Goal: Task Accomplishment & Management: Complete application form

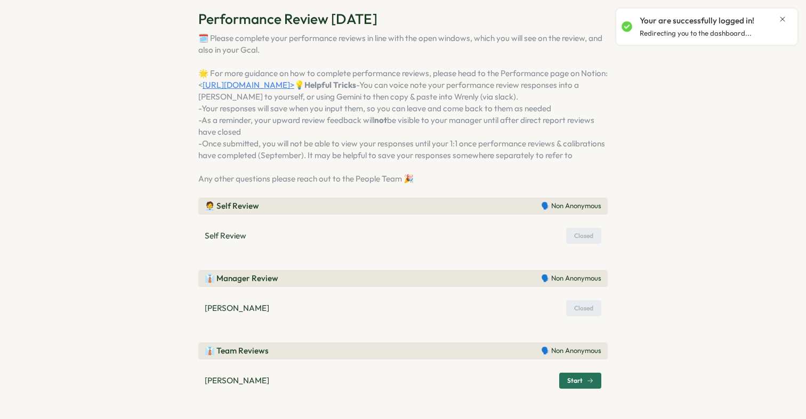
scroll to position [87, 0]
click at [569, 385] on span "Start" at bounding box center [580, 381] width 26 height 15
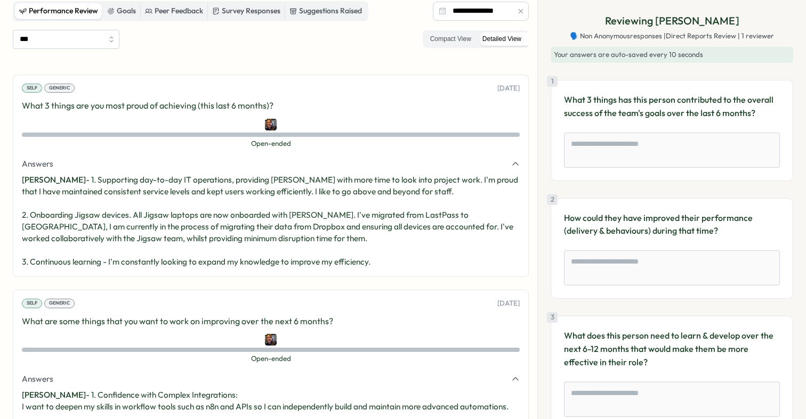
scroll to position [277, 0]
drag, startPoint x: 63, startPoint y: 193, endPoint x: 160, endPoint y: 198, distance: 96.6
click at [159, 198] on p "[PERSON_NAME] - 1. Supporting day-to-day IT operations, providing [PERSON_NAME]…" at bounding box center [271, 220] width 498 height 94
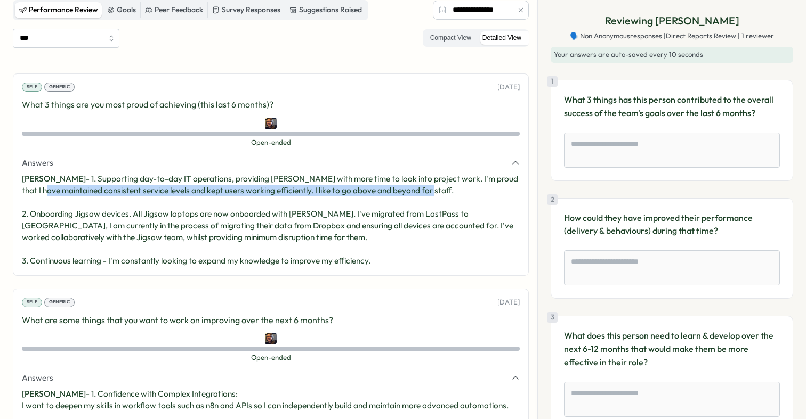
click at [160, 198] on p "[PERSON_NAME] - 1. Supporting day-to-day IT operations, providing [PERSON_NAME]…" at bounding box center [271, 220] width 498 height 94
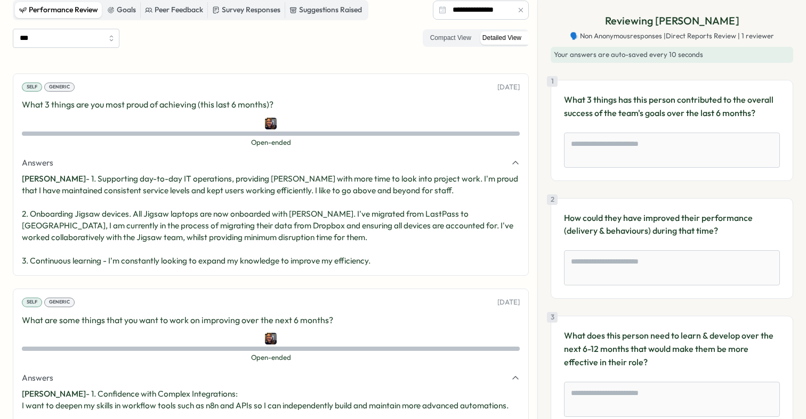
drag, startPoint x: 171, startPoint y: 198, endPoint x: 232, endPoint y: 198, distance: 61.8
click at [232, 198] on p "[PERSON_NAME] - 1. Supporting day-to-day IT operations, providing [PERSON_NAME]…" at bounding box center [271, 220] width 498 height 94
drag, startPoint x: 271, startPoint y: 191, endPoint x: 334, endPoint y: 201, distance: 63.6
click at [334, 200] on p "[PERSON_NAME] - 1. Supporting day-to-day IT operations, providing [PERSON_NAME]…" at bounding box center [271, 220] width 498 height 94
click at [334, 201] on p "[PERSON_NAME] - 1. Supporting day-to-day IT operations, providing [PERSON_NAME]…" at bounding box center [271, 220] width 498 height 94
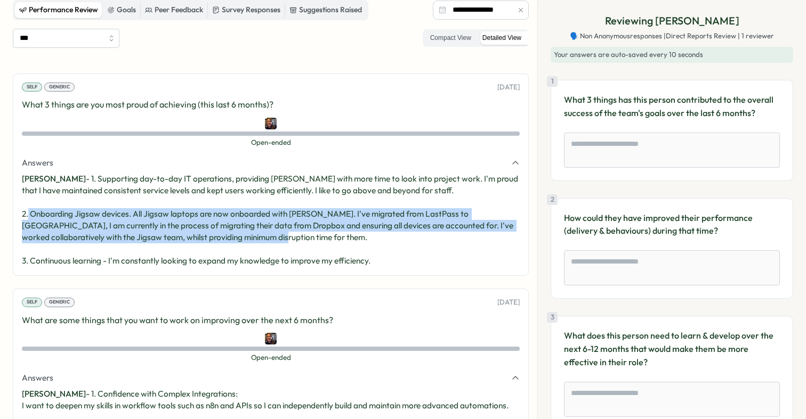
drag, startPoint x: 60, startPoint y: 212, endPoint x: 185, endPoint y: 253, distance: 131.8
click at [184, 251] on p "[PERSON_NAME] - 1. Supporting day-to-day IT operations, providing [PERSON_NAME]…" at bounding box center [271, 220] width 498 height 94
click at [185, 253] on p "[PERSON_NAME] - 1. Supporting day-to-day IT operations, providing [PERSON_NAME]…" at bounding box center [271, 220] width 498 height 94
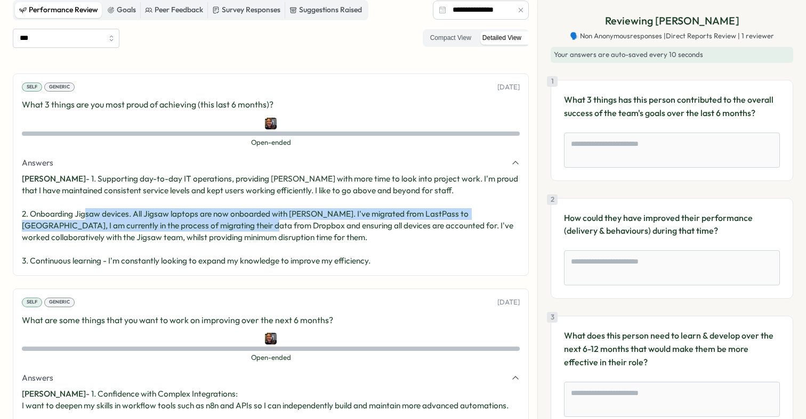
drag, startPoint x: 117, startPoint y: 212, endPoint x: 237, endPoint y: 226, distance: 120.7
click at [237, 226] on p "[PERSON_NAME] - 1. Supporting day-to-day IT operations, providing [PERSON_NAME]…" at bounding box center [271, 220] width 498 height 94
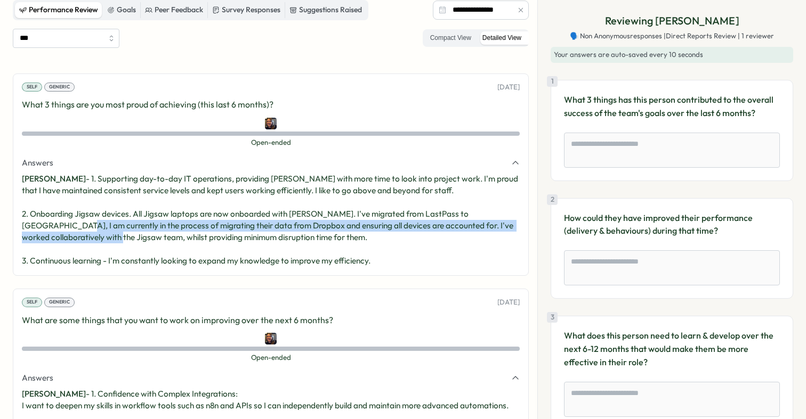
drag, startPoint x: 34, startPoint y: 231, endPoint x: 92, endPoint y: 234, distance: 58.1
click at [92, 234] on p "[PERSON_NAME] - 1. Supporting day-to-day IT operations, providing [PERSON_NAME]…" at bounding box center [271, 220] width 498 height 94
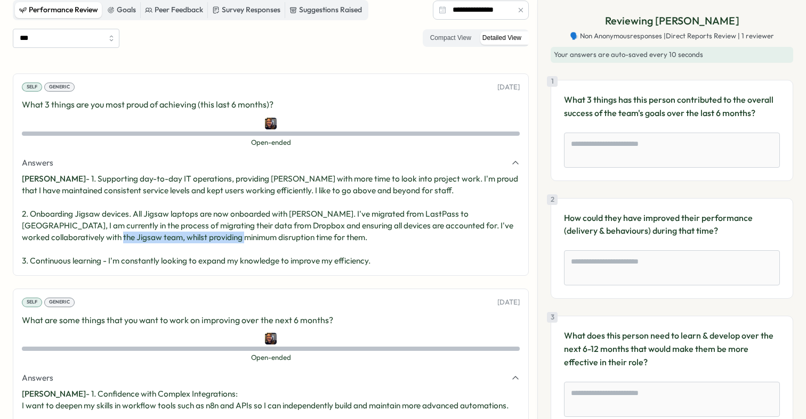
drag, startPoint x: 92, startPoint y: 234, endPoint x: 218, endPoint y: 234, distance: 126.8
click at [216, 234] on p "[PERSON_NAME] - 1. Supporting day-to-day IT operations, providing [PERSON_NAME]…" at bounding box center [271, 220] width 498 height 94
click at [218, 234] on p "[PERSON_NAME] - 1. Supporting day-to-day IT operations, providing [PERSON_NAME]…" at bounding box center [271, 220] width 498 height 94
drag, startPoint x: 186, startPoint y: 226, endPoint x: 255, endPoint y: 226, distance: 68.7
click at [254, 226] on p "[PERSON_NAME] - 1. Supporting day-to-day IT operations, providing [PERSON_NAME]…" at bounding box center [271, 220] width 498 height 94
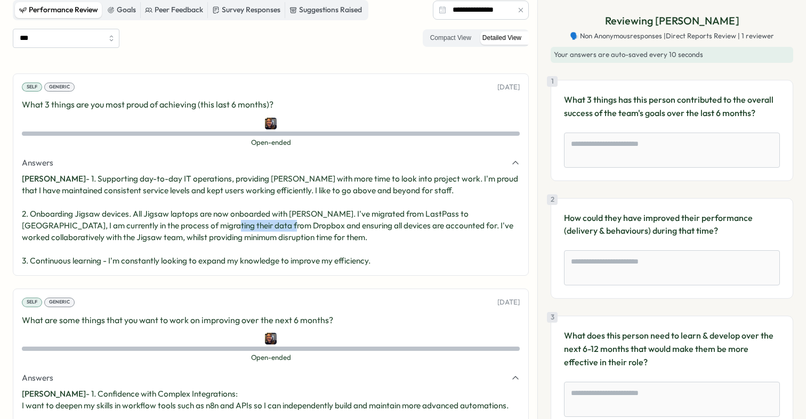
click at [255, 226] on p "[PERSON_NAME] - 1. Supporting day-to-day IT operations, providing [PERSON_NAME]…" at bounding box center [271, 220] width 498 height 94
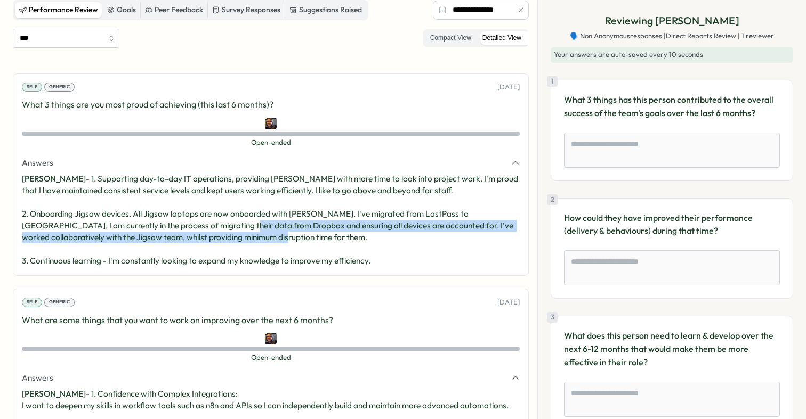
drag, startPoint x: 210, startPoint y: 222, endPoint x: 352, endPoint y: 246, distance: 143.7
click at [352, 246] on p "[PERSON_NAME] - 1. Supporting day-to-day IT operations, providing [PERSON_NAME]…" at bounding box center [271, 220] width 498 height 94
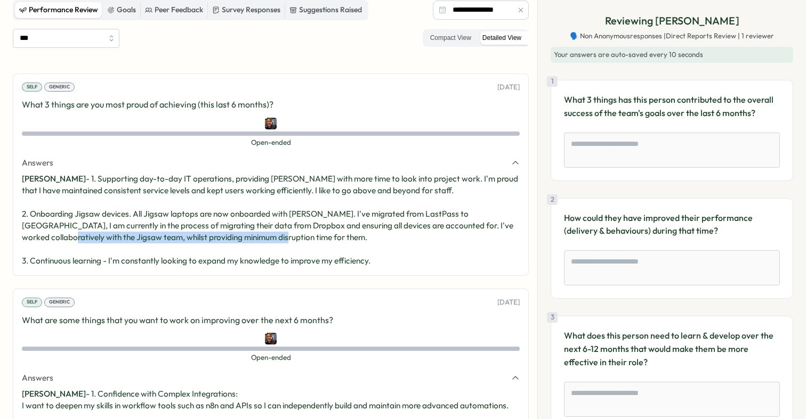
drag, startPoint x: 46, startPoint y: 239, endPoint x: 102, endPoint y: 245, distance: 56.8
click at [102, 245] on p "[PERSON_NAME] - 1. Supporting day-to-day IT operations, providing [PERSON_NAME]…" at bounding box center [271, 220] width 498 height 94
drag, startPoint x: 70, startPoint y: 237, endPoint x: 164, endPoint y: 241, distance: 93.9
click at [164, 241] on p "[PERSON_NAME] - 1. Supporting day-to-day IT operations, providing [PERSON_NAME]…" at bounding box center [271, 220] width 498 height 94
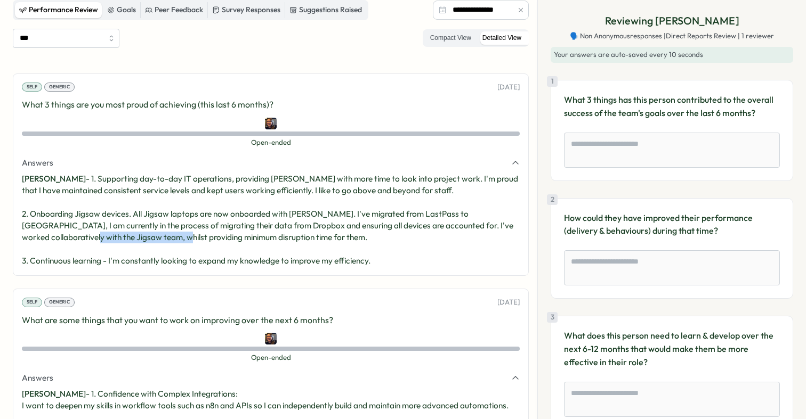
click at [164, 241] on p "[PERSON_NAME] - 1. Supporting day-to-day IT operations, providing [PERSON_NAME]…" at bounding box center [271, 220] width 498 height 94
drag, startPoint x: 138, startPoint y: 241, endPoint x: 231, endPoint y: 241, distance: 92.7
click at [231, 241] on p "[PERSON_NAME] - 1. Supporting day-to-day IT operations, providing [PERSON_NAME]…" at bounding box center [271, 220] width 498 height 94
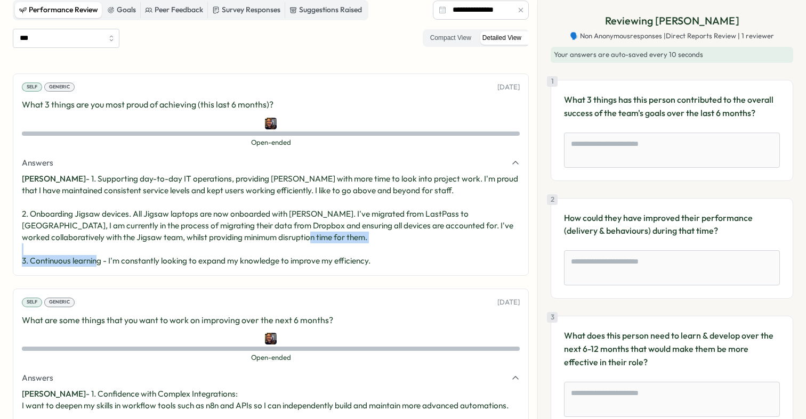
drag, startPoint x: 39, startPoint y: 259, endPoint x: 175, endPoint y: 266, distance: 136.0
click at [175, 266] on p "[PERSON_NAME] - 1. Supporting day-to-day IT operations, providing [PERSON_NAME]…" at bounding box center [271, 220] width 498 height 94
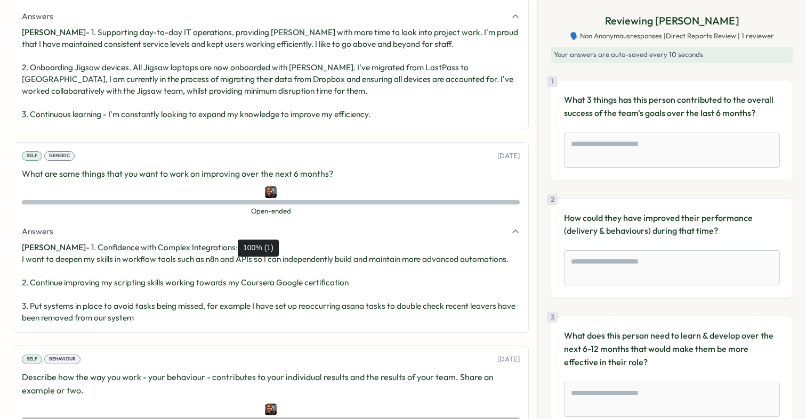
scroll to position [433, 0]
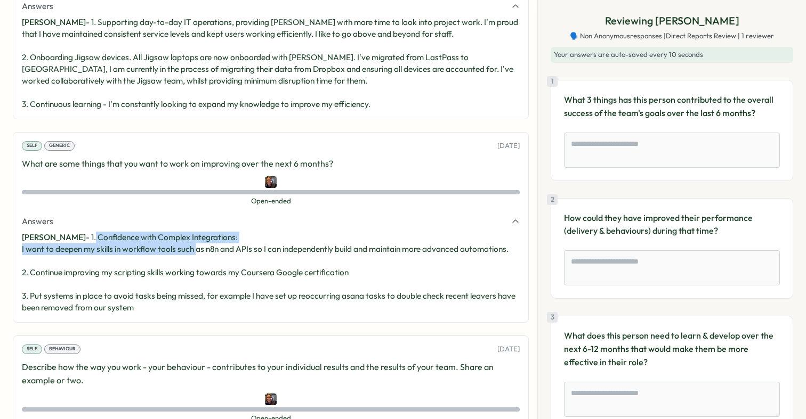
drag, startPoint x: 94, startPoint y: 238, endPoint x: 196, endPoint y: 252, distance: 102.3
click at [195, 251] on p "[PERSON_NAME] - 1. Confidence with Complex Integrations: I want to deepen my sk…" at bounding box center [271, 273] width 498 height 82
click at [196, 252] on p "[PERSON_NAME] - 1. Confidence with Complex Integrations: I want to deepen my sk…" at bounding box center [271, 273] width 498 height 82
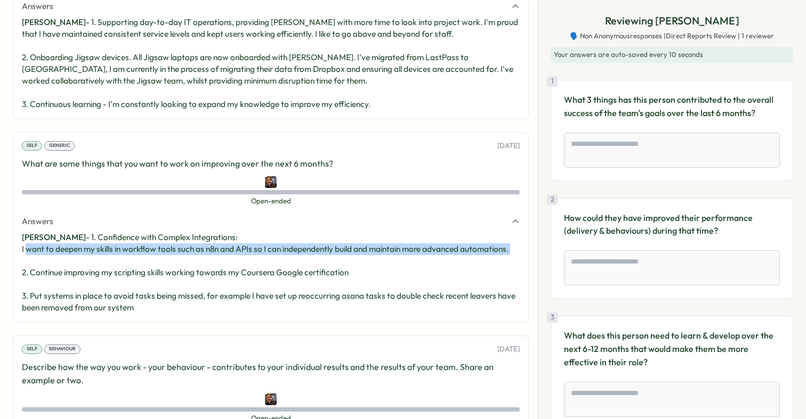
drag, startPoint x: 27, startPoint y: 250, endPoint x: 117, endPoint y: 257, distance: 90.4
click at [117, 257] on p "[PERSON_NAME] - 1. Confidence with Complex Integrations: I want to deepen my sk…" at bounding box center [271, 273] width 498 height 82
drag, startPoint x: 95, startPoint y: 245, endPoint x: 201, endPoint y: 264, distance: 107.2
click at [200, 264] on p "[PERSON_NAME] - 1. Confidence with Complex Integrations: I want to deepen my sk…" at bounding box center [271, 273] width 498 height 82
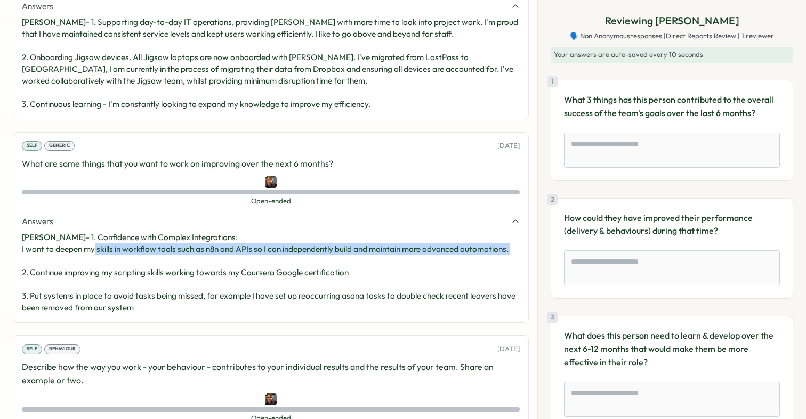
click at [201, 264] on p "[PERSON_NAME] - 1. Confidence with Complex Integrations: I want to deepen my sk…" at bounding box center [271, 273] width 498 height 82
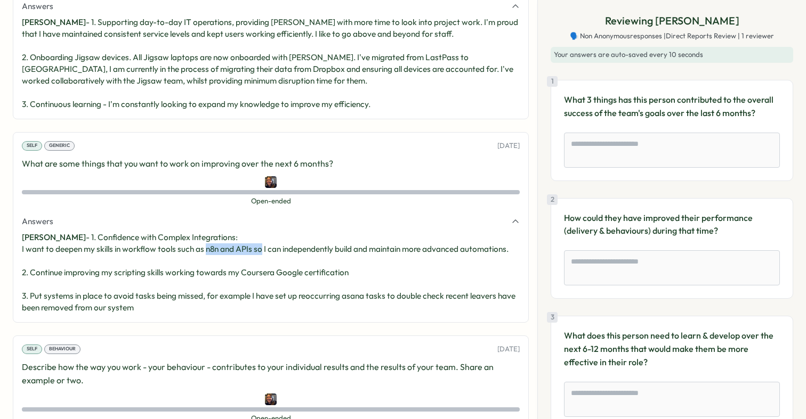
drag, startPoint x: 207, startPoint y: 253, endPoint x: 261, endPoint y: 254, distance: 53.8
click at [261, 254] on p "[PERSON_NAME] - 1. Confidence with Complex Integrations: I want to deepen my sk…" at bounding box center [271, 273] width 498 height 82
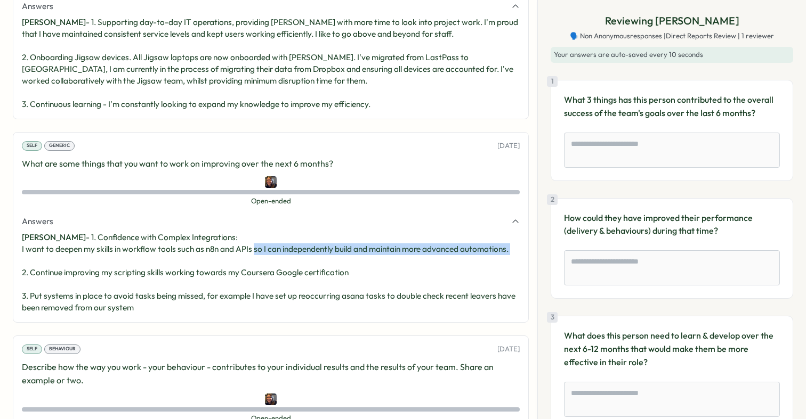
drag, startPoint x: 254, startPoint y: 250, endPoint x: 354, endPoint y: 266, distance: 102.0
click at [354, 265] on p "[PERSON_NAME] - 1. Confidence with Complex Integrations: I want to deepen my sk…" at bounding box center [271, 273] width 498 height 82
click at [354, 266] on p "[PERSON_NAME] - 1. Confidence with Complex Integrations: I want to deepen my sk…" at bounding box center [271, 273] width 498 height 82
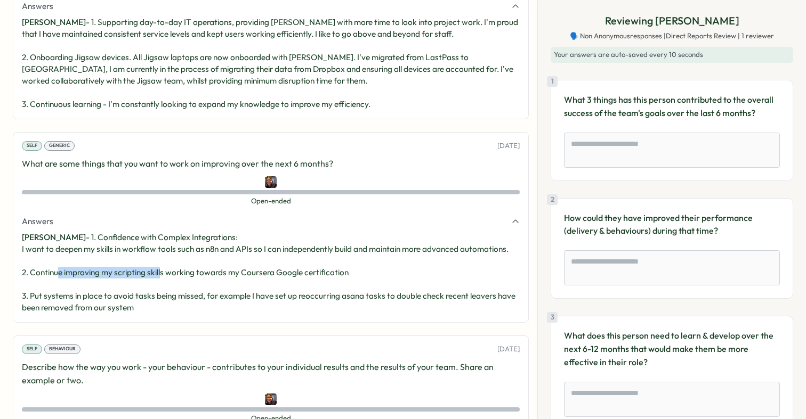
drag, startPoint x: 58, startPoint y: 275, endPoint x: 163, endPoint y: 278, distance: 104.5
click at [162, 278] on p "[PERSON_NAME] - 1. Confidence with Complex Integrations: I want to deepen my sk…" at bounding box center [271, 273] width 498 height 82
click at [197, 279] on p "[PERSON_NAME] - 1. Confidence with Complex Integrations: I want to deepen my sk…" at bounding box center [271, 273] width 498 height 82
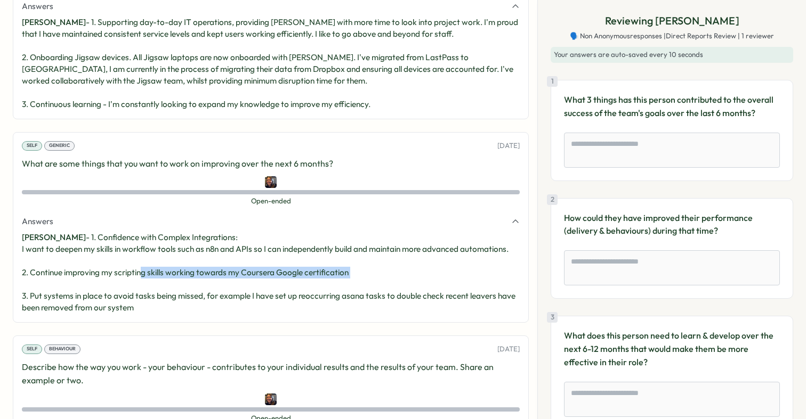
drag, startPoint x: 141, startPoint y: 278, endPoint x: 226, endPoint y: 280, distance: 85.8
click at [226, 280] on p "[PERSON_NAME] - 1. Confidence with Complex Integrations: I want to deepen my sk…" at bounding box center [271, 273] width 498 height 82
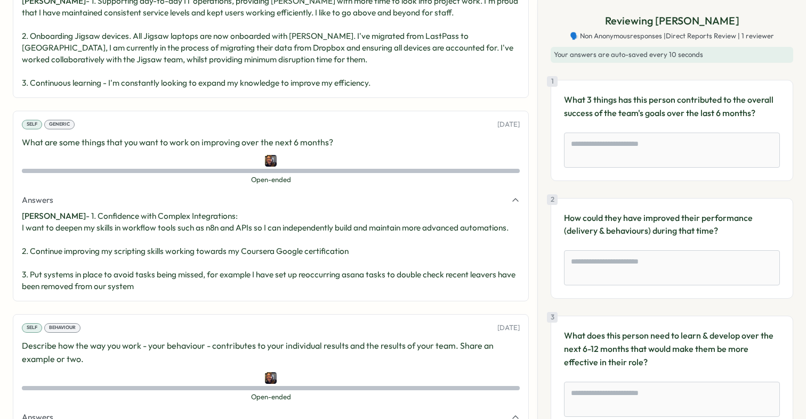
scroll to position [472, 0]
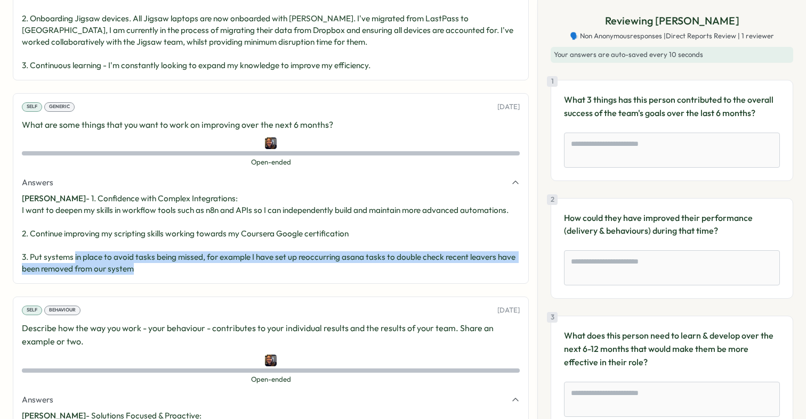
drag, startPoint x: 75, startPoint y: 256, endPoint x: 173, endPoint y: 281, distance: 101.2
click at [172, 281] on div "Self Generic [DATE] What are some things that you want to work on improving ove…" at bounding box center [271, 188] width 516 height 191
click at [173, 281] on div "Self Generic [DATE] What are some things that you want to work on improving ove…" at bounding box center [271, 188] width 516 height 191
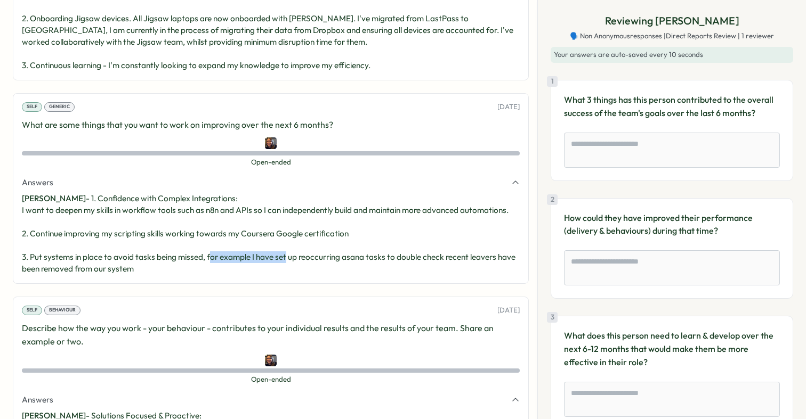
drag, startPoint x: 208, startPoint y: 259, endPoint x: 296, endPoint y: 264, distance: 87.5
click at [293, 263] on p "[PERSON_NAME] - 1. Confidence with Complex Integrations: I want to deepen my sk…" at bounding box center [271, 234] width 498 height 82
click at [296, 264] on p "[PERSON_NAME] - 1. Confidence with Complex Integrations: I want to deepen my sk…" at bounding box center [271, 234] width 498 height 82
drag, startPoint x: 45, startPoint y: 275, endPoint x: 165, endPoint y: 280, distance: 120.5
click at [165, 280] on div "Self Generic [DATE] What are some things that you want to work on improving ove…" at bounding box center [271, 188] width 516 height 191
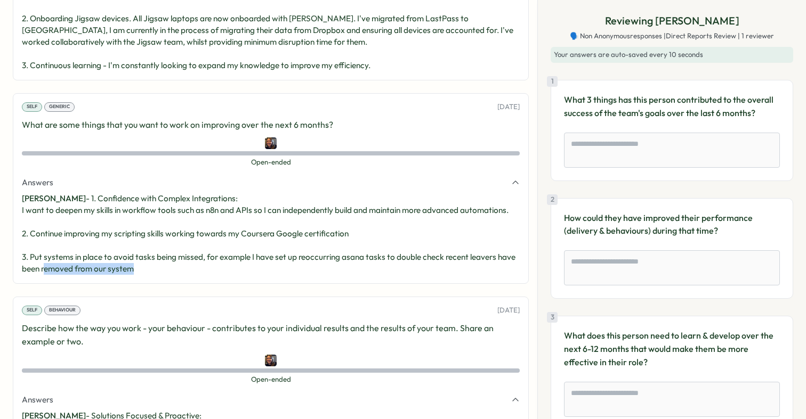
click at [165, 280] on div "Self Generic [DATE] What are some things that you want to work on improving ove…" at bounding box center [271, 188] width 516 height 191
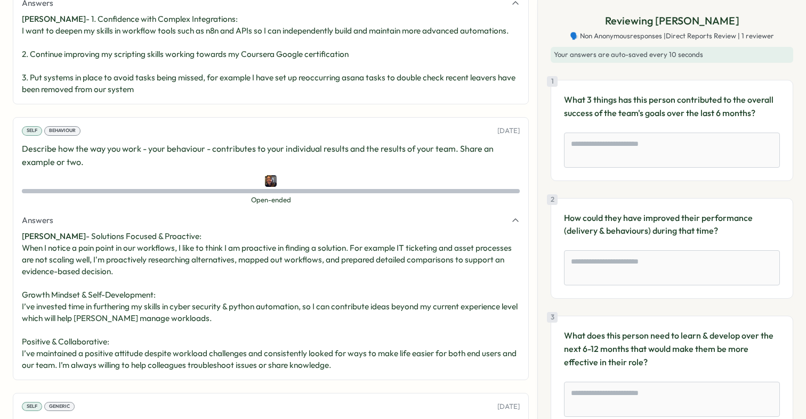
scroll to position [654, 0]
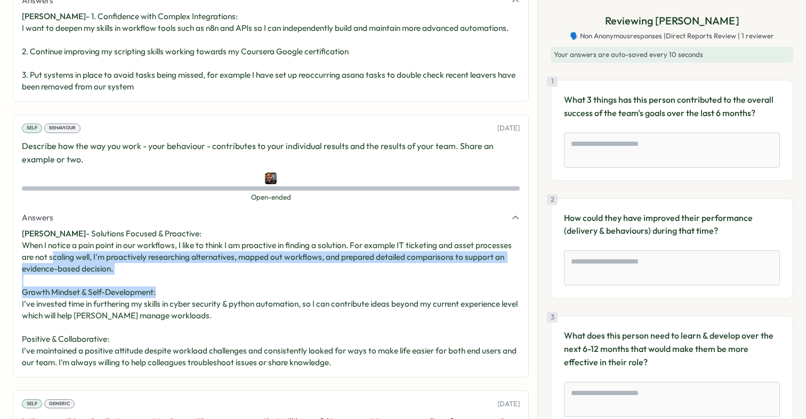
drag, startPoint x: 54, startPoint y: 255, endPoint x: 188, endPoint y: 296, distance: 140.6
click at [188, 296] on p "[PERSON_NAME] - Solutions Focused & Proactive: When I notice a pain point in ou…" at bounding box center [271, 298] width 498 height 141
drag, startPoint x: 144, startPoint y: 261, endPoint x: 250, endPoint y: 272, distance: 106.6
click at [249, 271] on p "[PERSON_NAME] - Solutions Focused & Proactive: When I notice a pain point in ou…" at bounding box center [271, 298] width 498 height 141
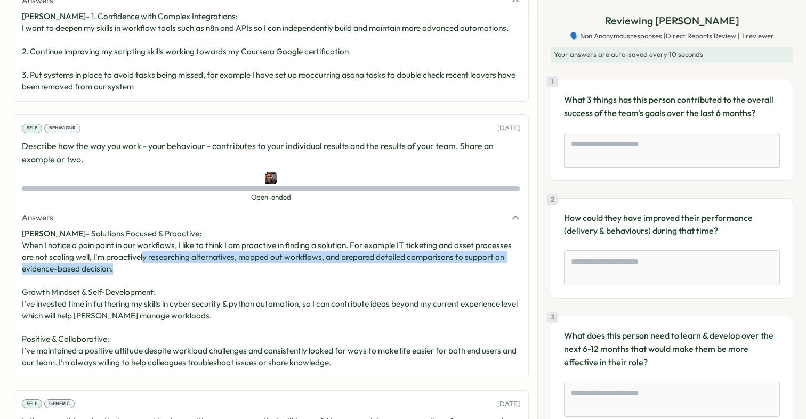
click at [250, 272] on p "[PERSON_NAME] - Solutions Focused & Proactive: When I notice a pain point in ou…" at bounding box center [271, 298] width 498 height 141
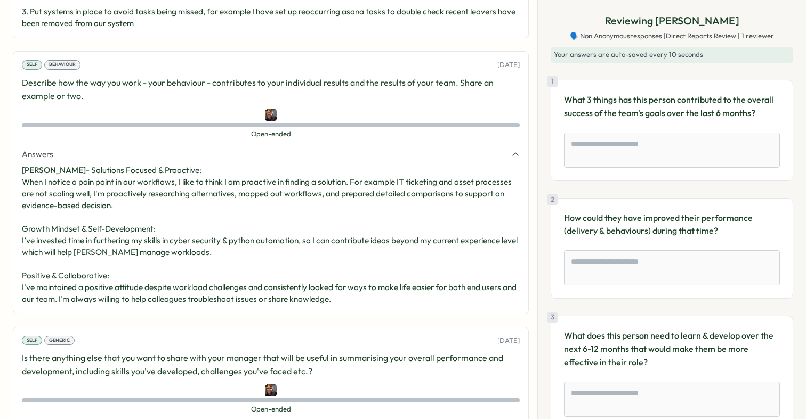
scroll to position [722, 0]
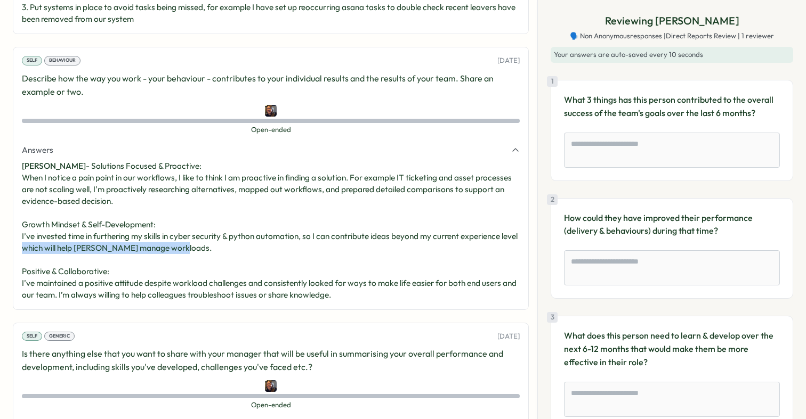
drag, startPoint x: 41, startPoint y: 243, endPoint x: 178, endPoint y: 258, distance: 138.3
click at [178, 257] on p "[PERSON_NAME] - Solutions Focused & Proactive: When I notice a pain point in ou…" at bounding box center [271, 230] width 498 height 141
click at [178, 258] on p "[PERSON_NAME] - Solutions Focused & Proactive: When I notice a pain point in ou…" at bounding box center [271, 230] width 498 height 141
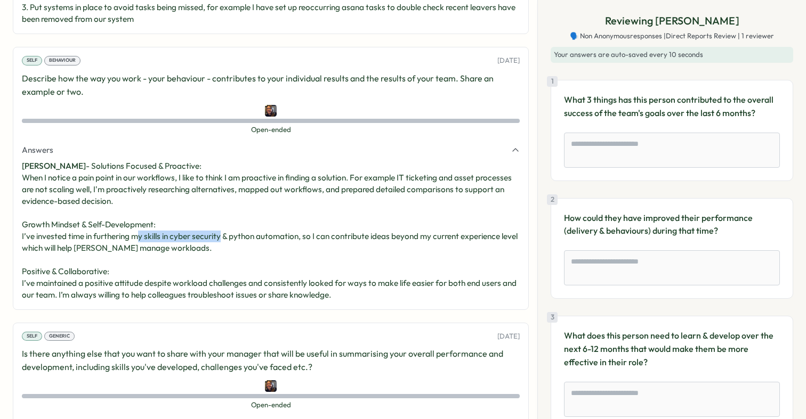
drag, startPoint x: 140, startPoint y: 235, endPoint x: 222, endPoint y: 237, distance: 82.6
click at [222, 237] on p "[PERSON_NAME] - Solutions Focused & Proactive: When I notice a pain point in ou…" at bounding box center [271, 230] width 498 height 141
